Goal: Task Accomplishment & Management: Complete application form

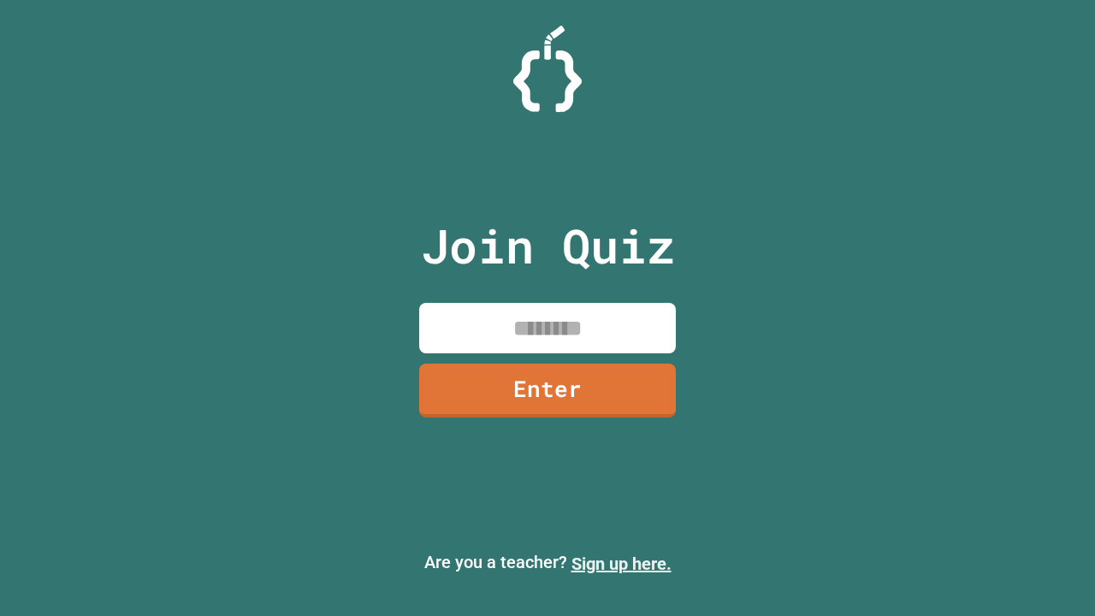
click at [621, 564] on link "Sign up here." at bounding box center [622, 564] width 100 height 21
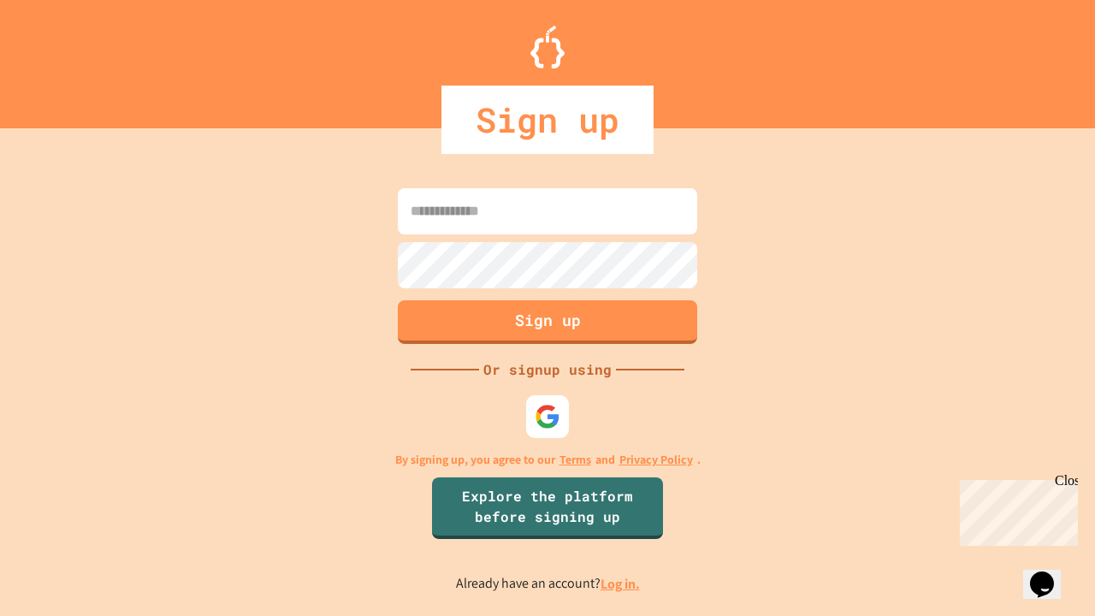
click at [621, 583] on link "Log in." at bounding box center [620, 584] width 39 height 18
